Goal: Information Seeking & Learning: Learn about a topic

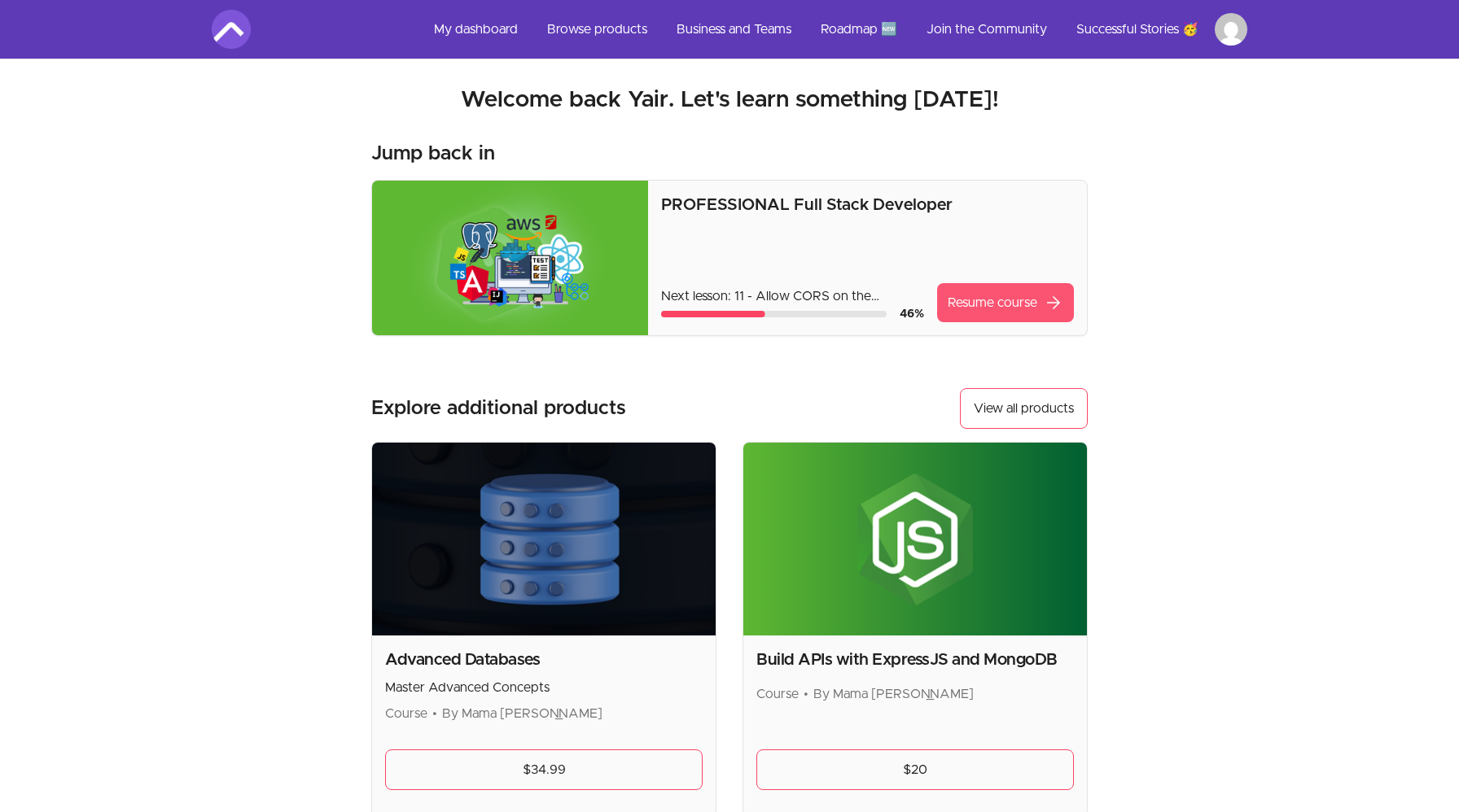
click at [989, 311] on link "Resume course arrow_forward" at bounding box center [1006, 302] width 137 height 39
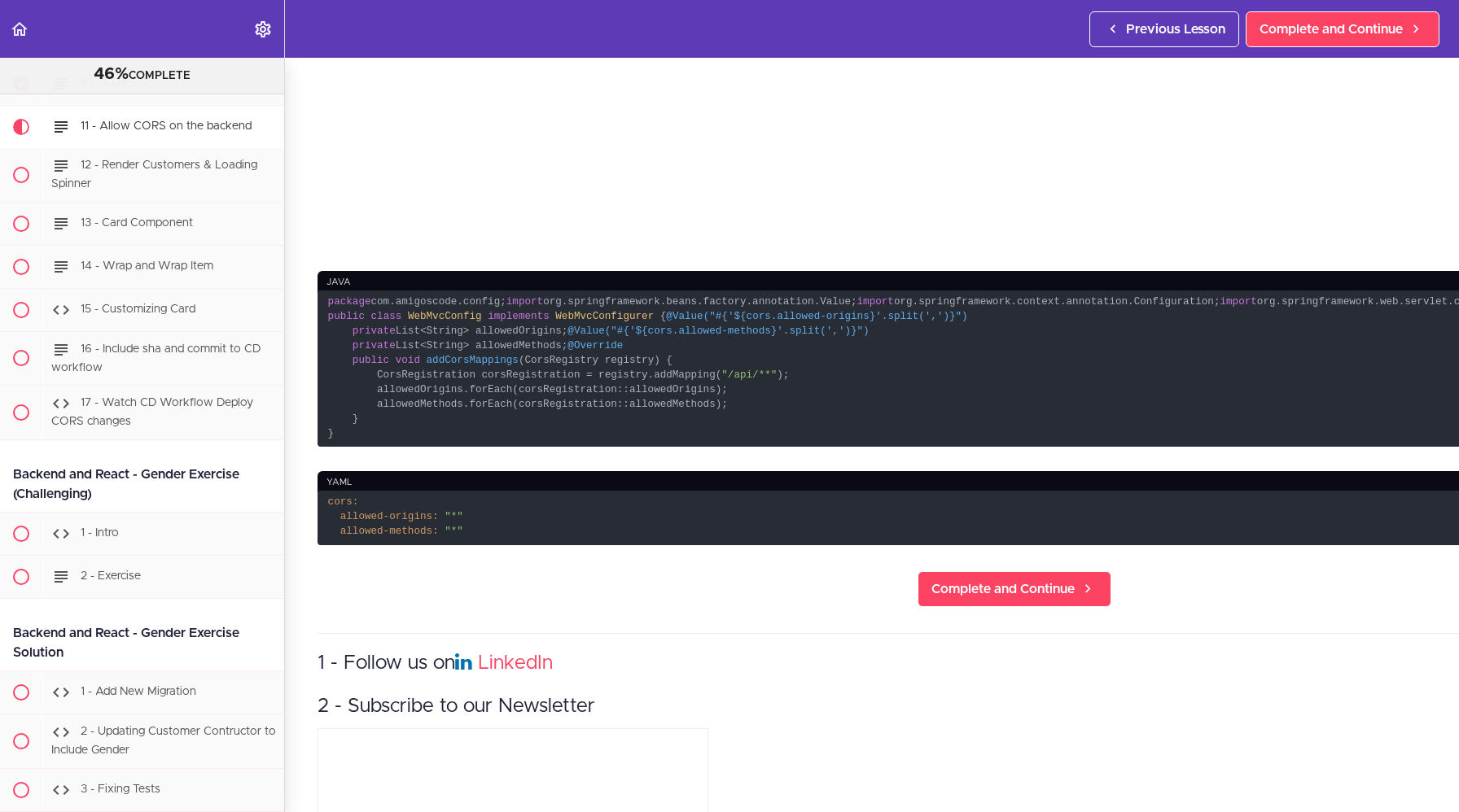
scroll to position [696, 0]
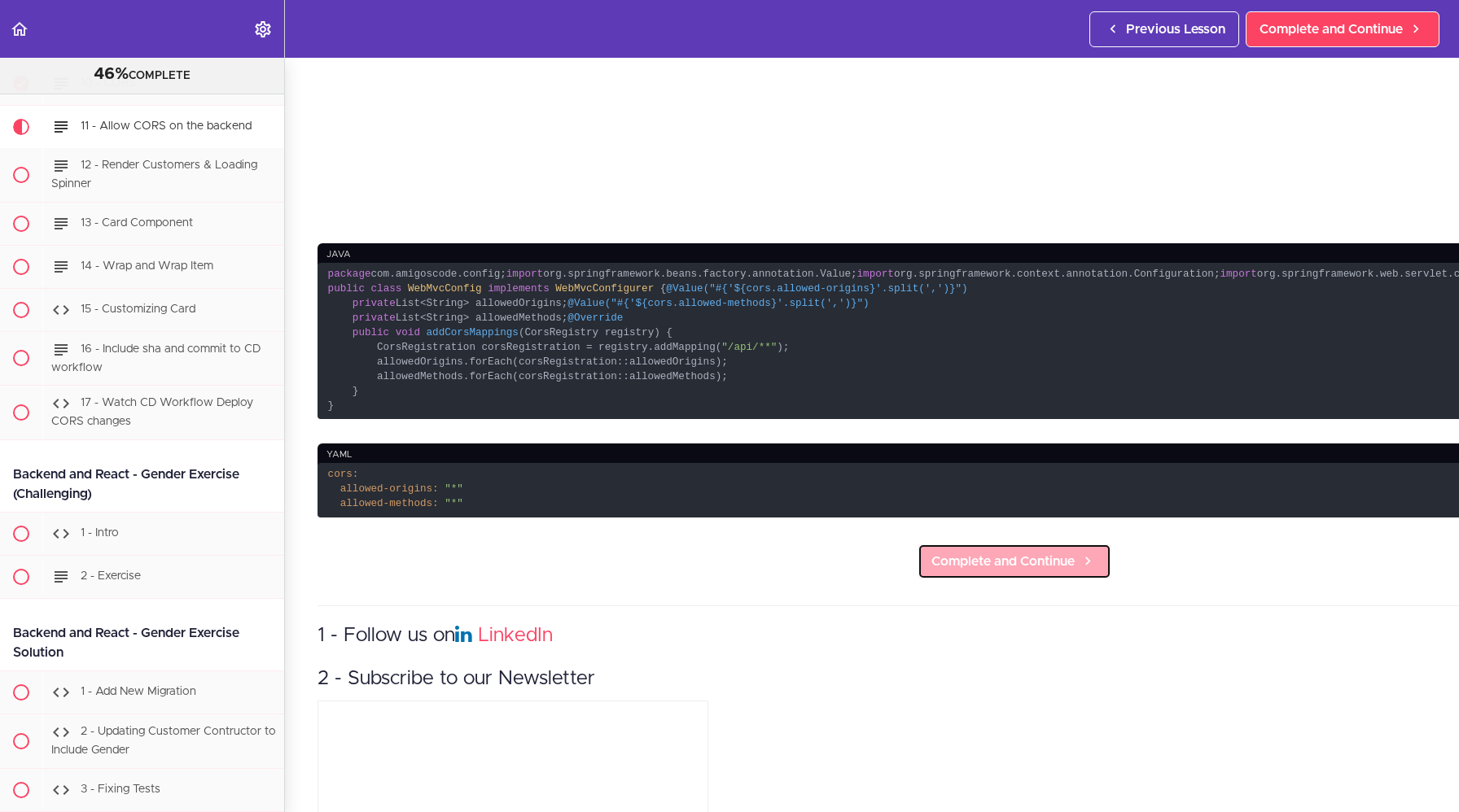
click at [931, 571] on span "Complete and Continue" at bounding box center [1003, 562] width 143 height 20
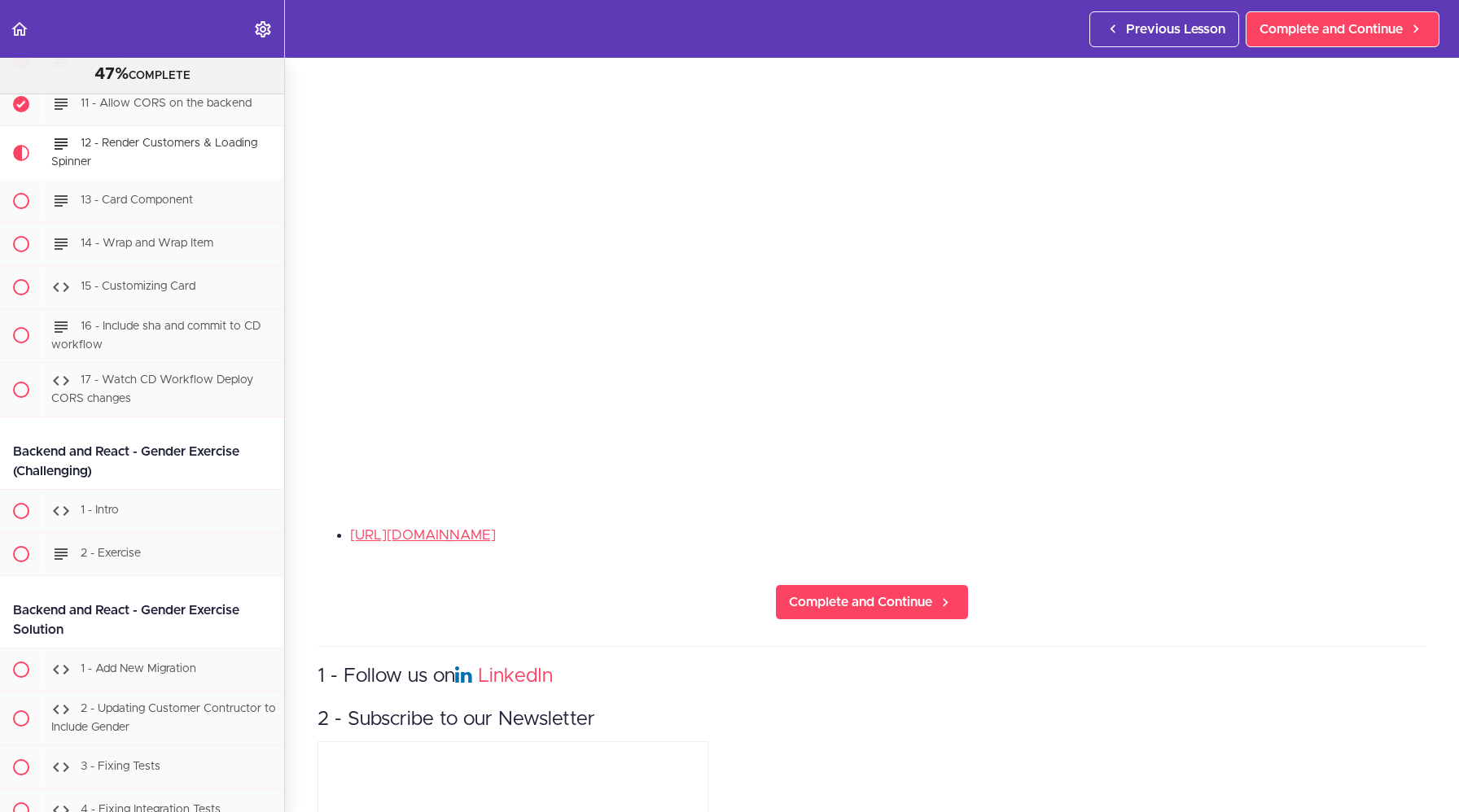
scroll to position [259, 0]
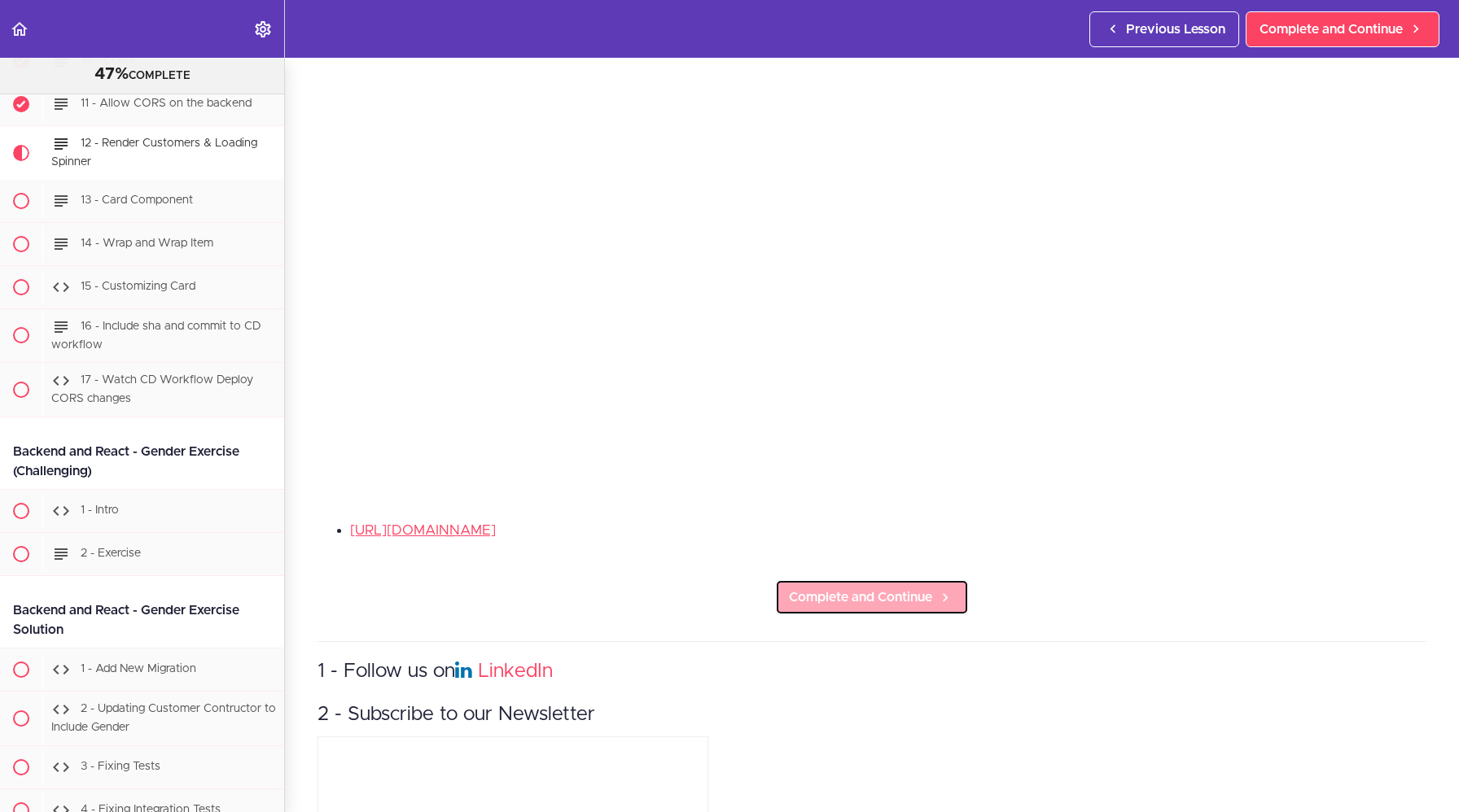
click at [872, 604] on span "Complete and Continue" at bounding box center [860, 597] width 143 height 20
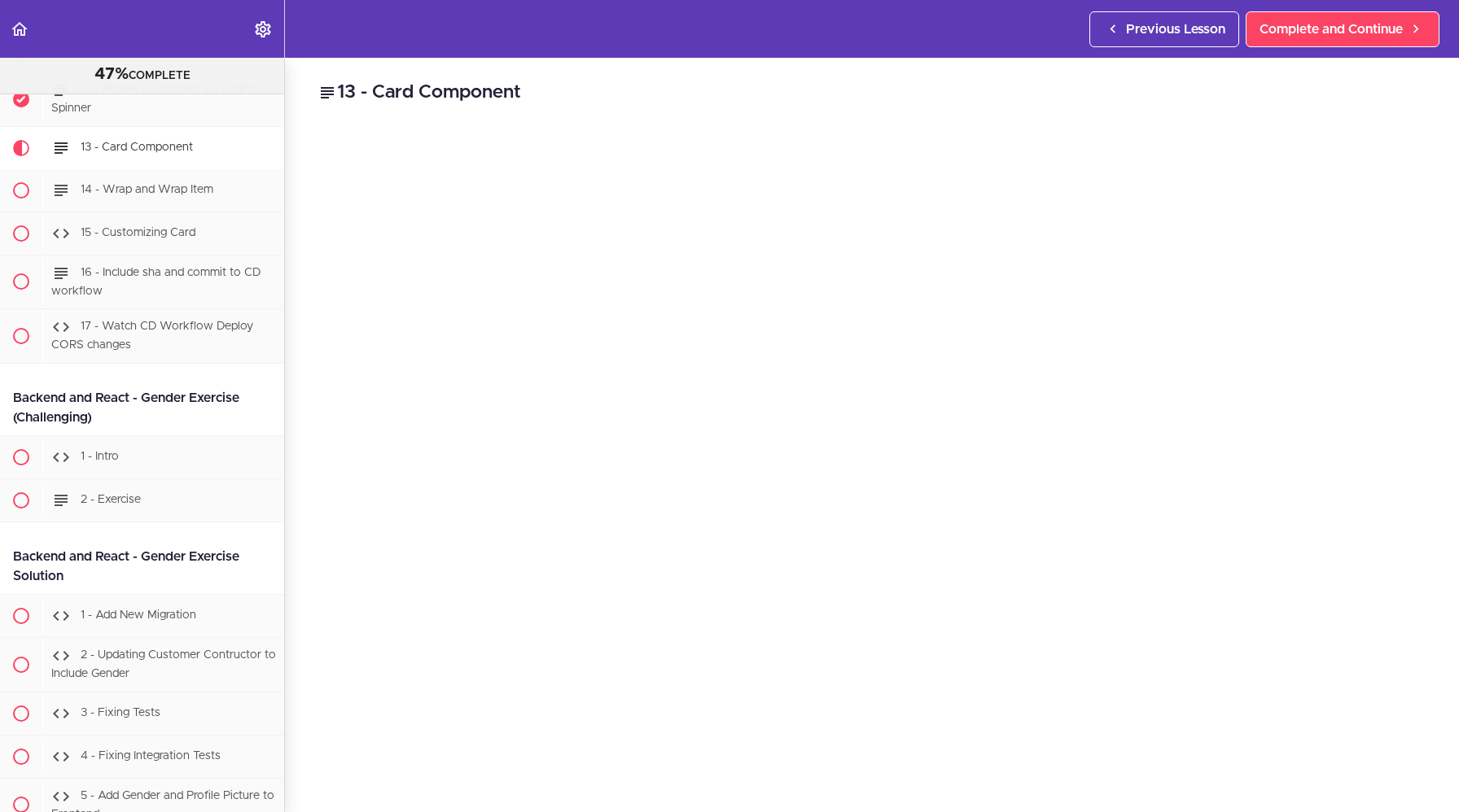
scroll to position [19384, 0]
click at [23, 31] on icon "Back to course curriculum" at bounding box center [19, 30] width 20 height 20
